Goal: Task Accomplishment & Management: Complete application form

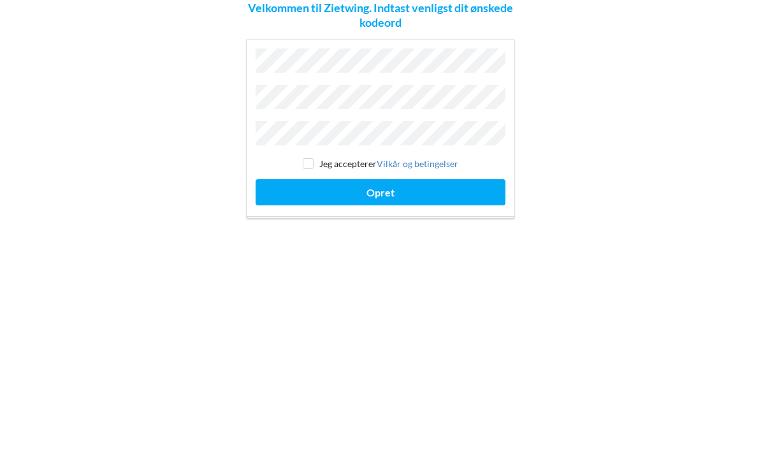
scroll to position [55, 0]
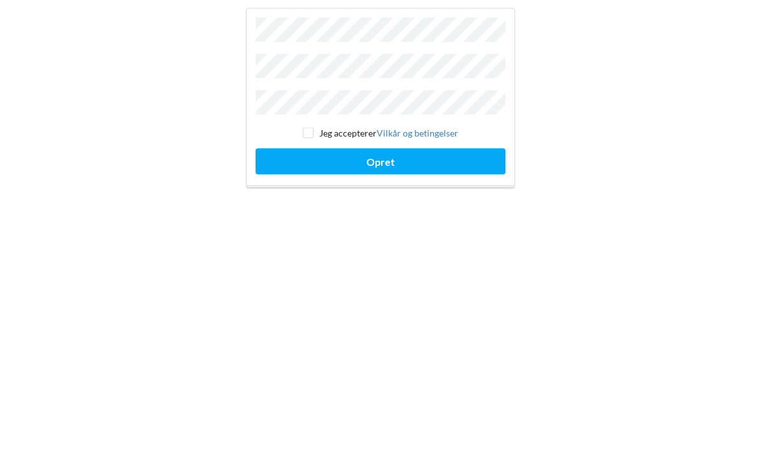
click at [312, 272] on input "checkbox" at bounding box center [308, 277] width 11 height 11
checkbox input "true"
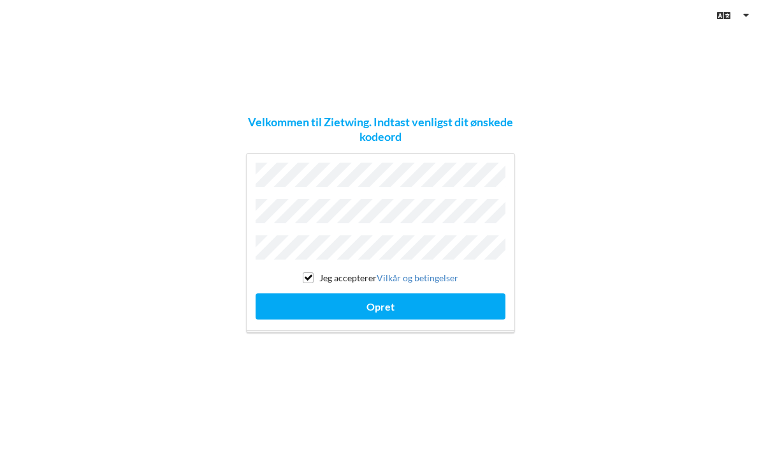
click at [428, 293] on button "Opret" at bounding box center [381, 306] width 250 height 26
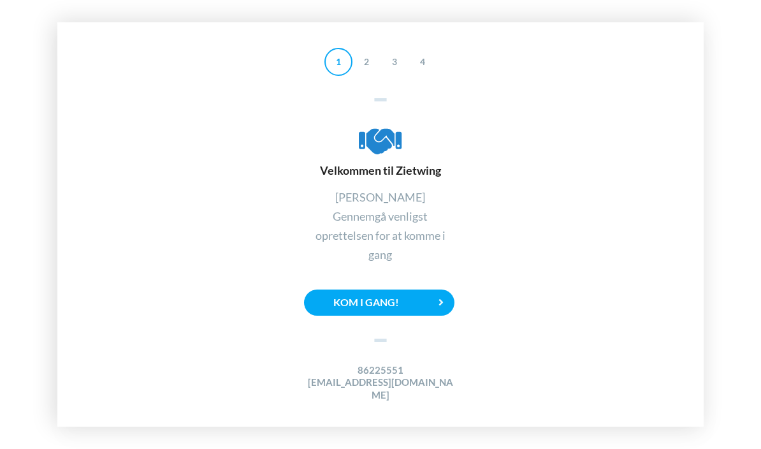
click at [421, 289] on div "Kom i gang!" at bounding box center [379, 302] width 150 height 26
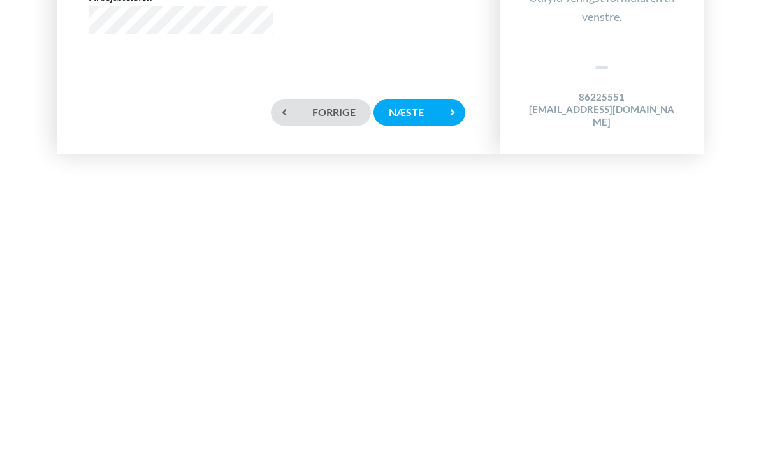
click at [430, 372] on div "Næste" at bounding box center [420, 385] width 92 height 26
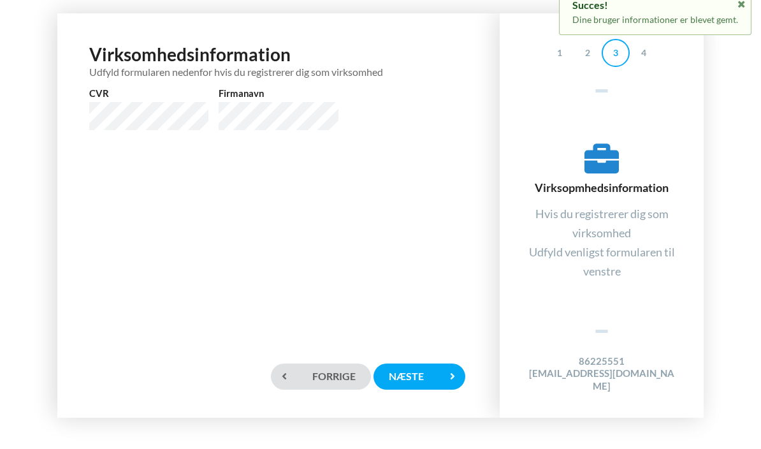
scroll to position [55, 0]
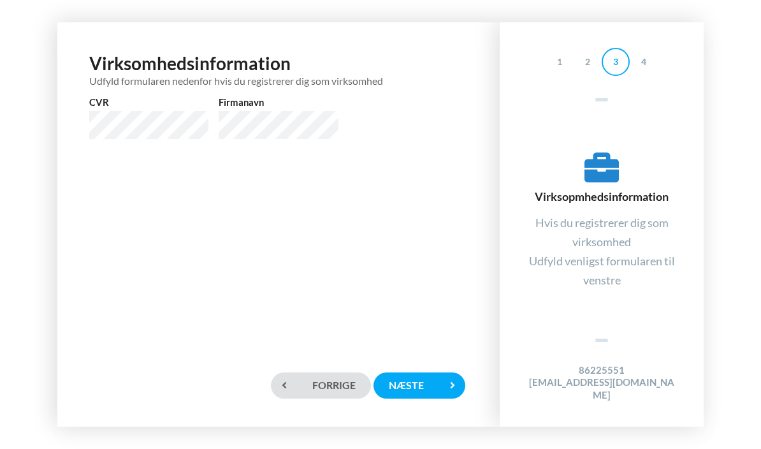
click at [433, 374] on div "Næste" at bounding box center [420, 385] width 92 height 26
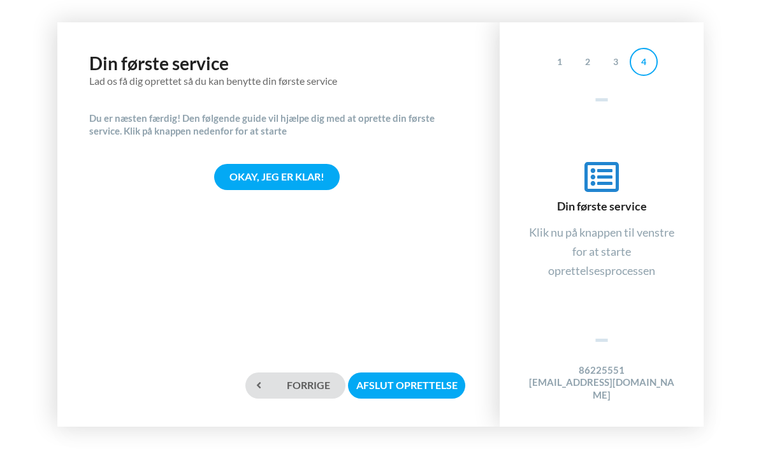
click at [304, 164] on div "Okay, jeg er klar!" at bounding box center [277, 177] width 126 height 26
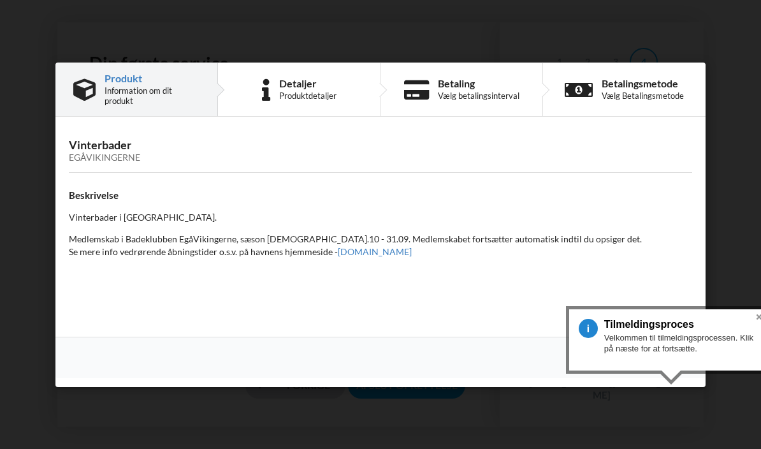
click at [665, 361] on div "Næste" at bounding box center [668, 357] width 53 height 23
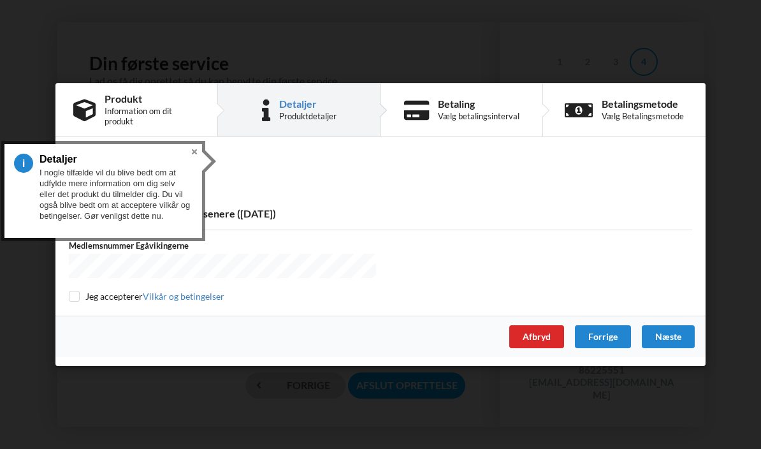
click at [75, 299] on input "checkbox" at bounding box center [74, 296] width 11 height 11
checkbox input "true"
click at [673, 344] on div "Næste" at bounding box center [668, 336] width 53 height 23
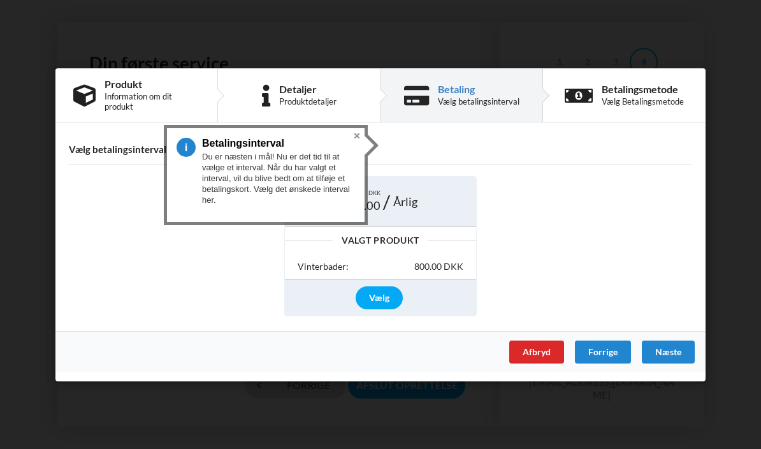
click at [385, 295] on div "Vælg" at bounding box center [379, 297] width 47 height 23
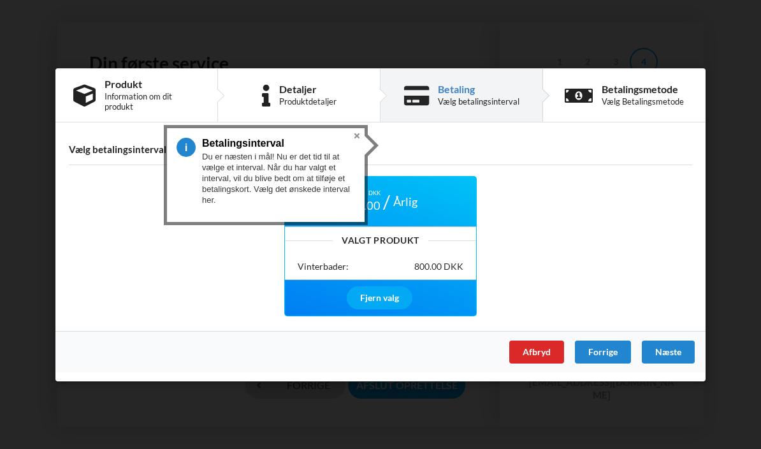
click at [676, 351] on div "Næste" at bounding box center [668, 351] width 53 height 23
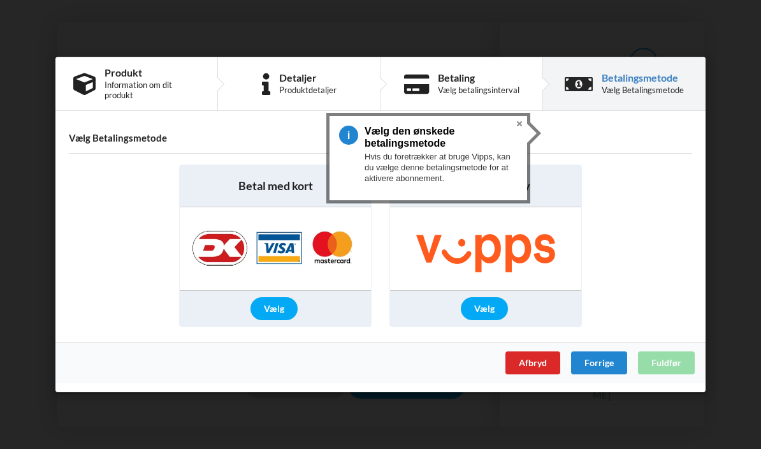
click at [493, 304] on div "Vælg" at bounding box center [484, 308] width 47 height 23
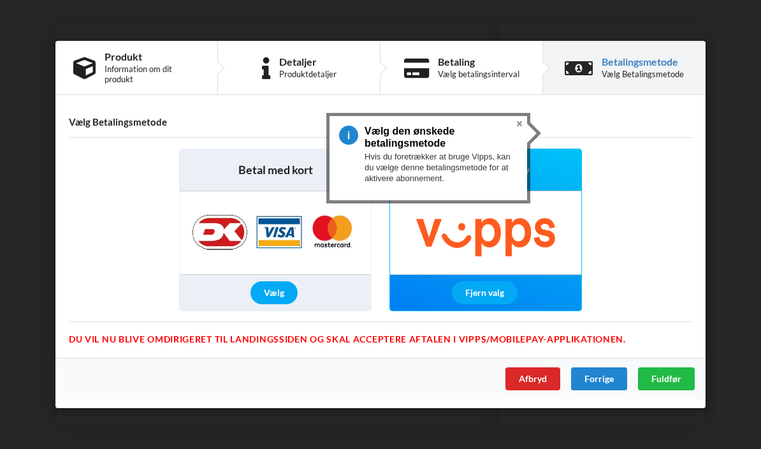
click at [673, 378] on span "Fuldfør" at bounding box center [667, 378] width 30 height 11
click at [494, 291] on div "Fjern valg" at bounding box center [485, 292] width 66 height 23
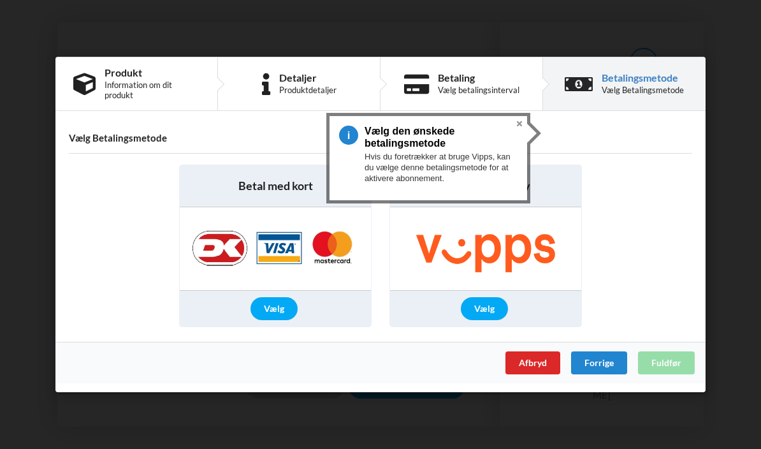
click at [275, 307] on div "Vælg" at bounding box center [274, 308] width 47 height 23
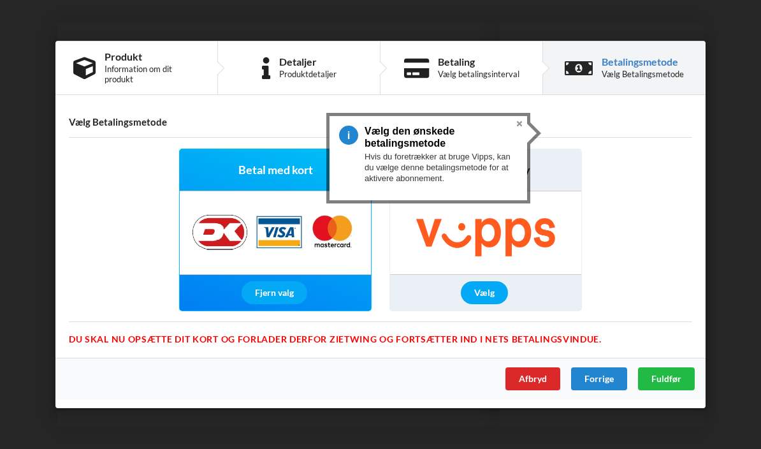
click at [666, 382] on span "Fuldfør" at bounding box center [667, 378] width 30 height 11
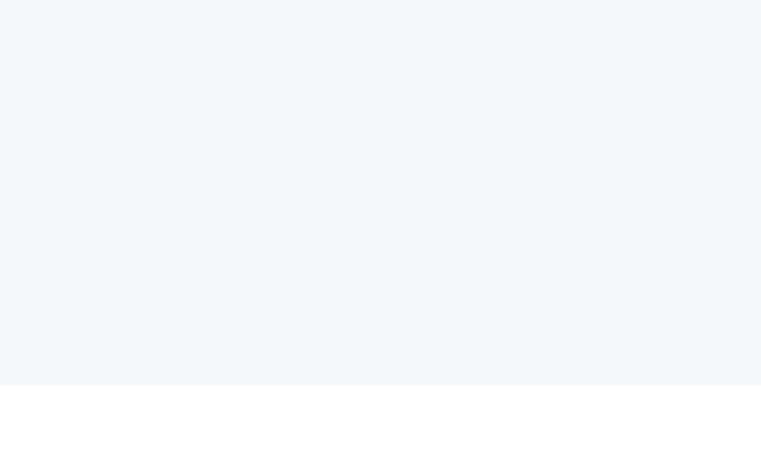
scroll to position [120, 0]
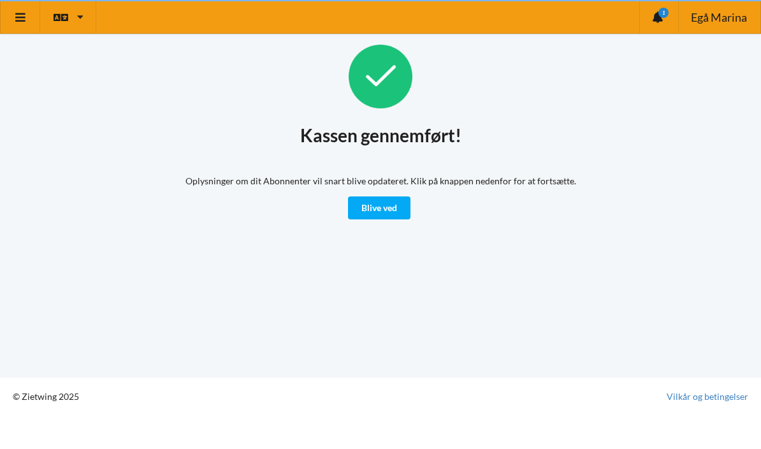
scroll to position [22, 0]
